Goal: Transaction & Acquisition: Book appointment/travel/reservation

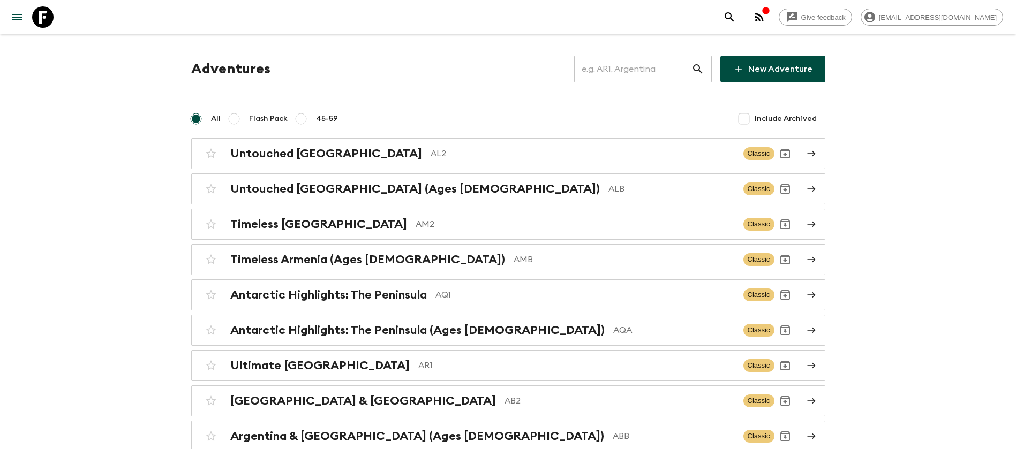
click at [614, 65] on input "text" at bounding box center [632, 69] width 117 height 30
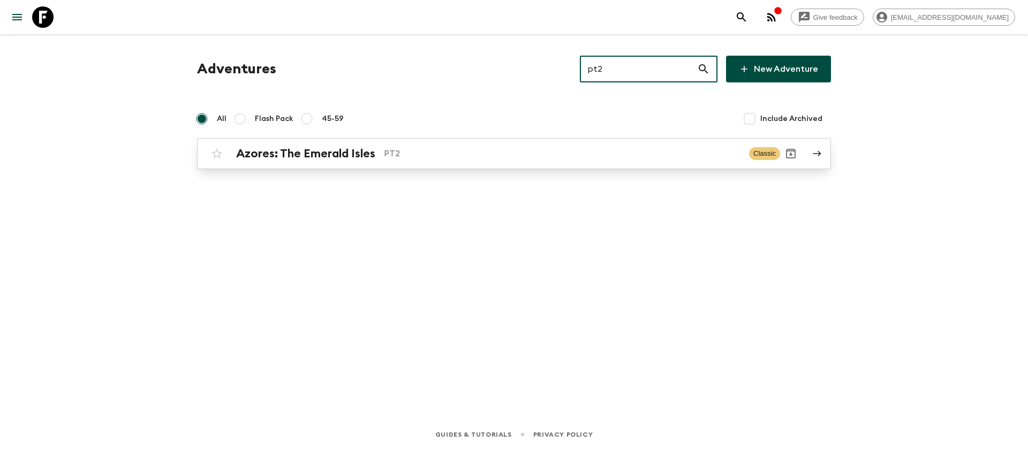
type input "pt2"
click at [359, 154] on h2 "Azores: The Emerald Isles" at bounding box center [305, 154] width 139 height 14
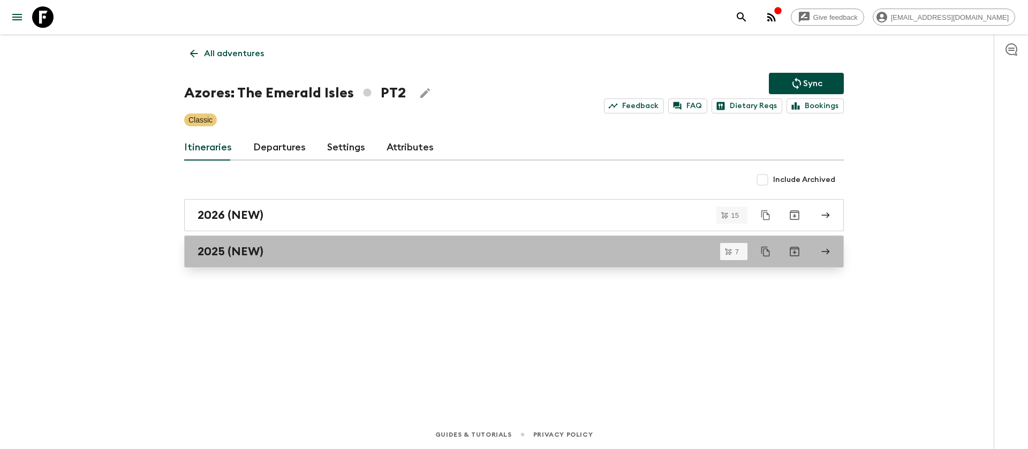
click at [260, 252] on h2 "2025 (NEW)" at bounding box center [231, 252] width 66 height 14
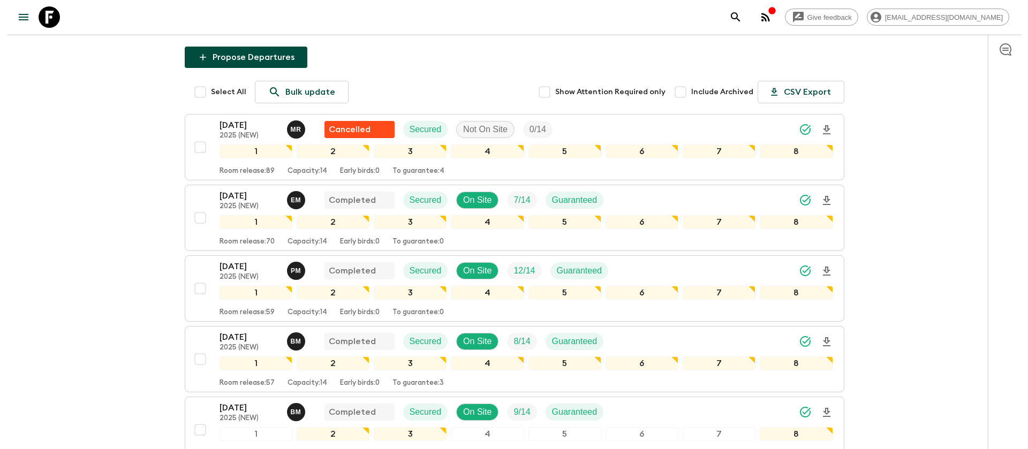
scroll to position [161, 0]
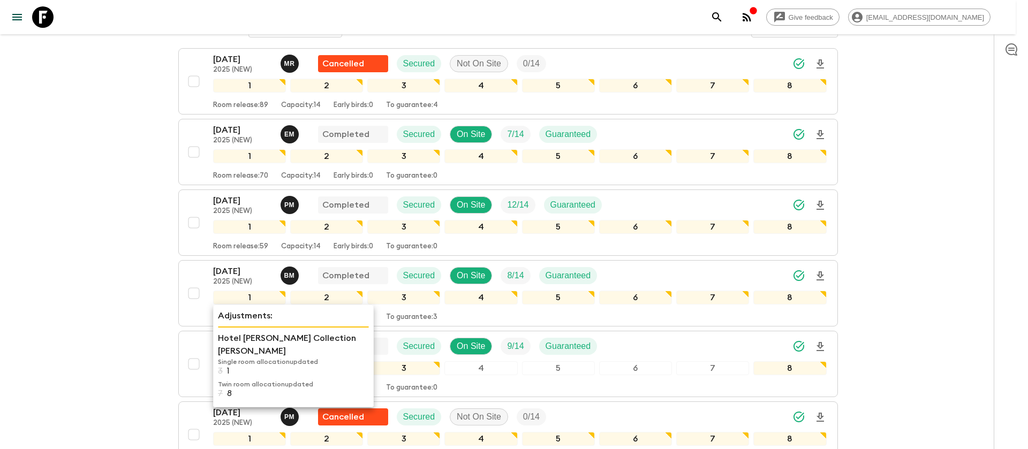
click at [227, 341] on p "Hotel [PERSON_NAME] Collection [PERSON_NAME]" at bounding box center [293, 345] width 151 height 26
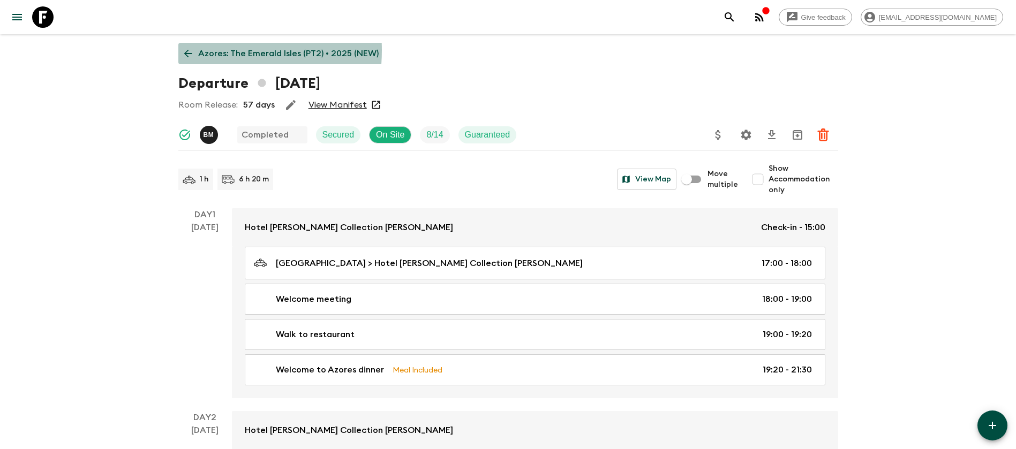
click at [198, 50] on p "Azores: The Emerald Isles (PT2) • 2025 (NEW)" at bounding box center [288, 53] width 180 height 13
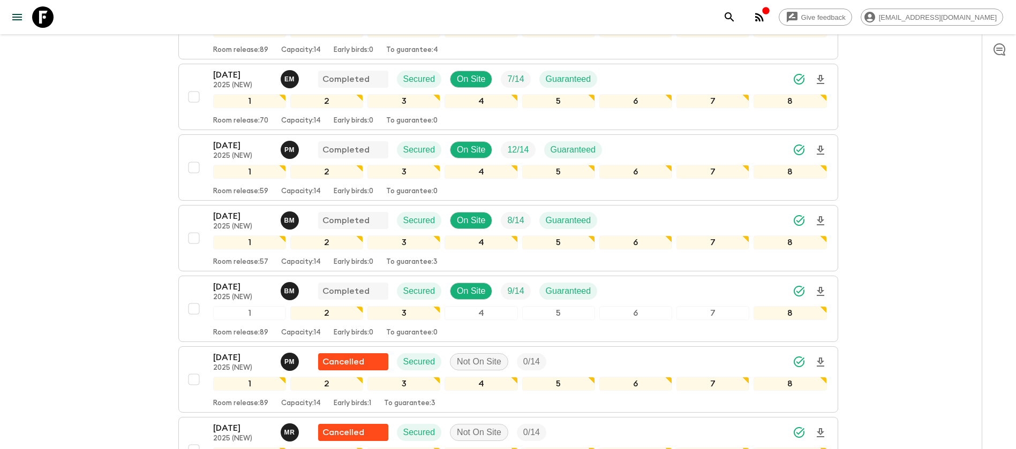
scroll to position [241, 0]
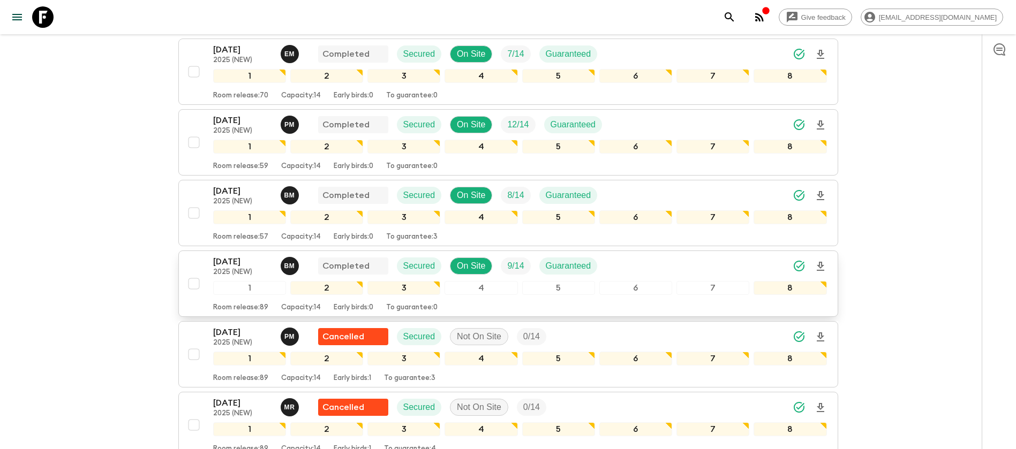
click at [222, 265] on p "[DATE]" at bounding box center [242, 261] width 59 height 13
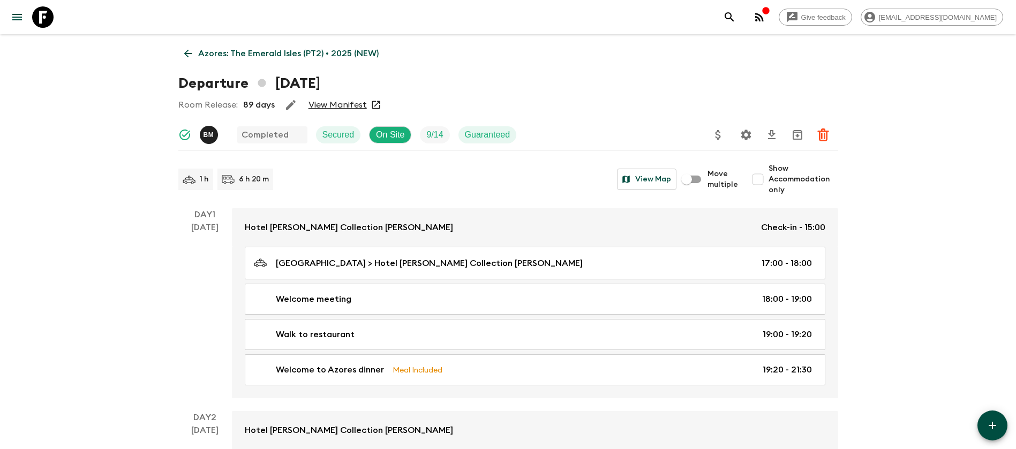
click at [343, 103] on link "View Manifest" at bounding box center [337, 105] width 58 height 11
click at [183, 55] on icon at bounding box center [188, 54] width 12 height 12
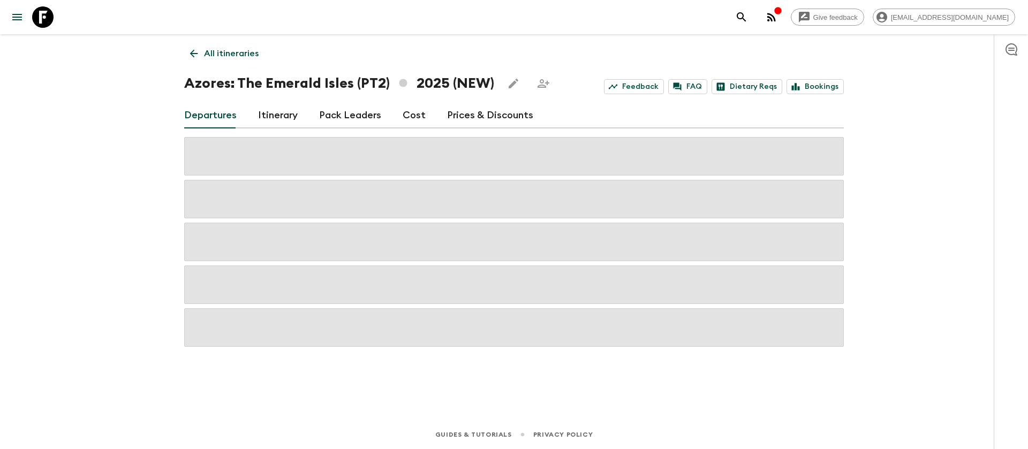
drag, startPoint x: 408, startPoint y: 115, endPoint x: 416, endPoint y: 112, distance: 8.5
click at [409, 115] on link "Cost" at bounding box center [414, 116] width 23 height 26
